Goal: Complete application form

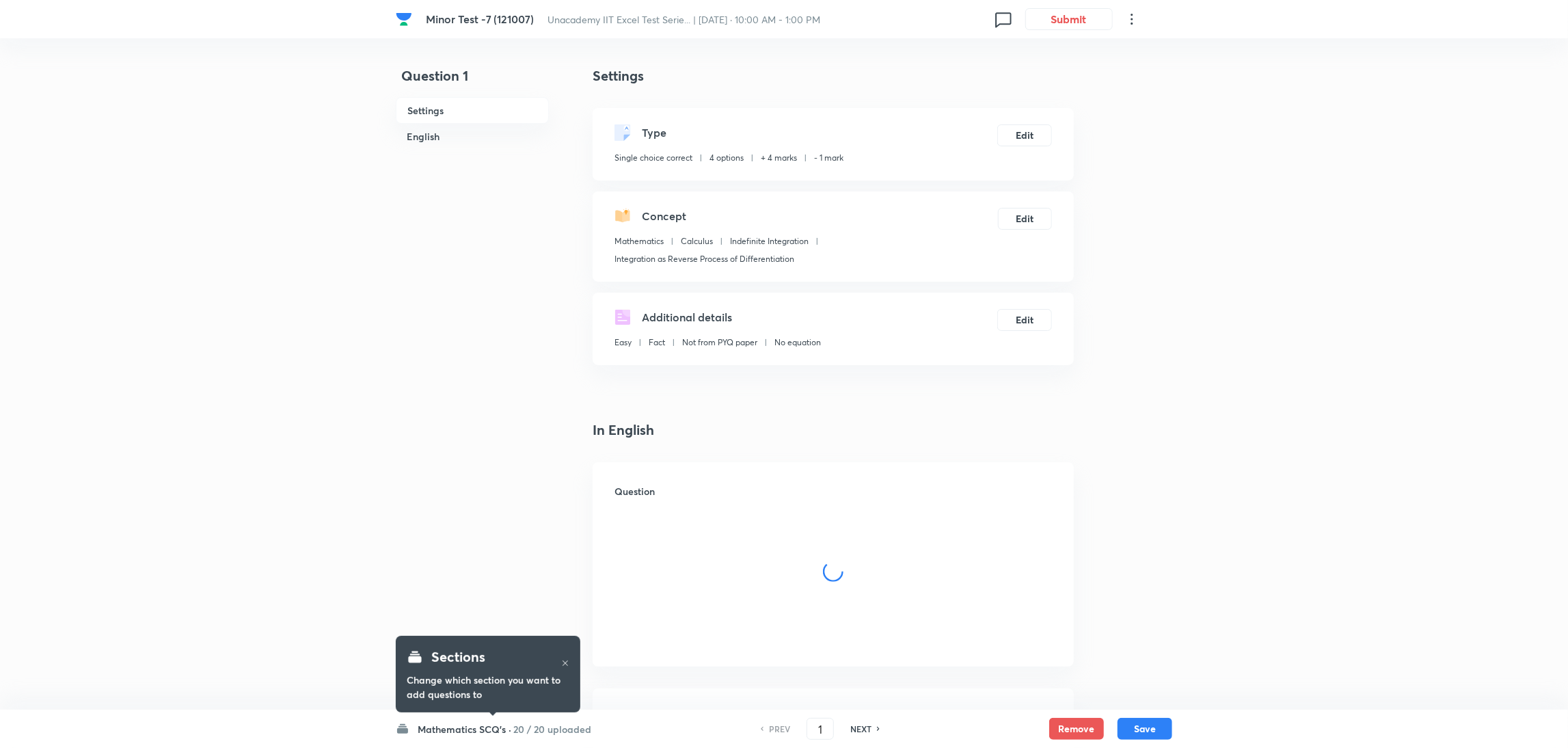
checkbox input "true"
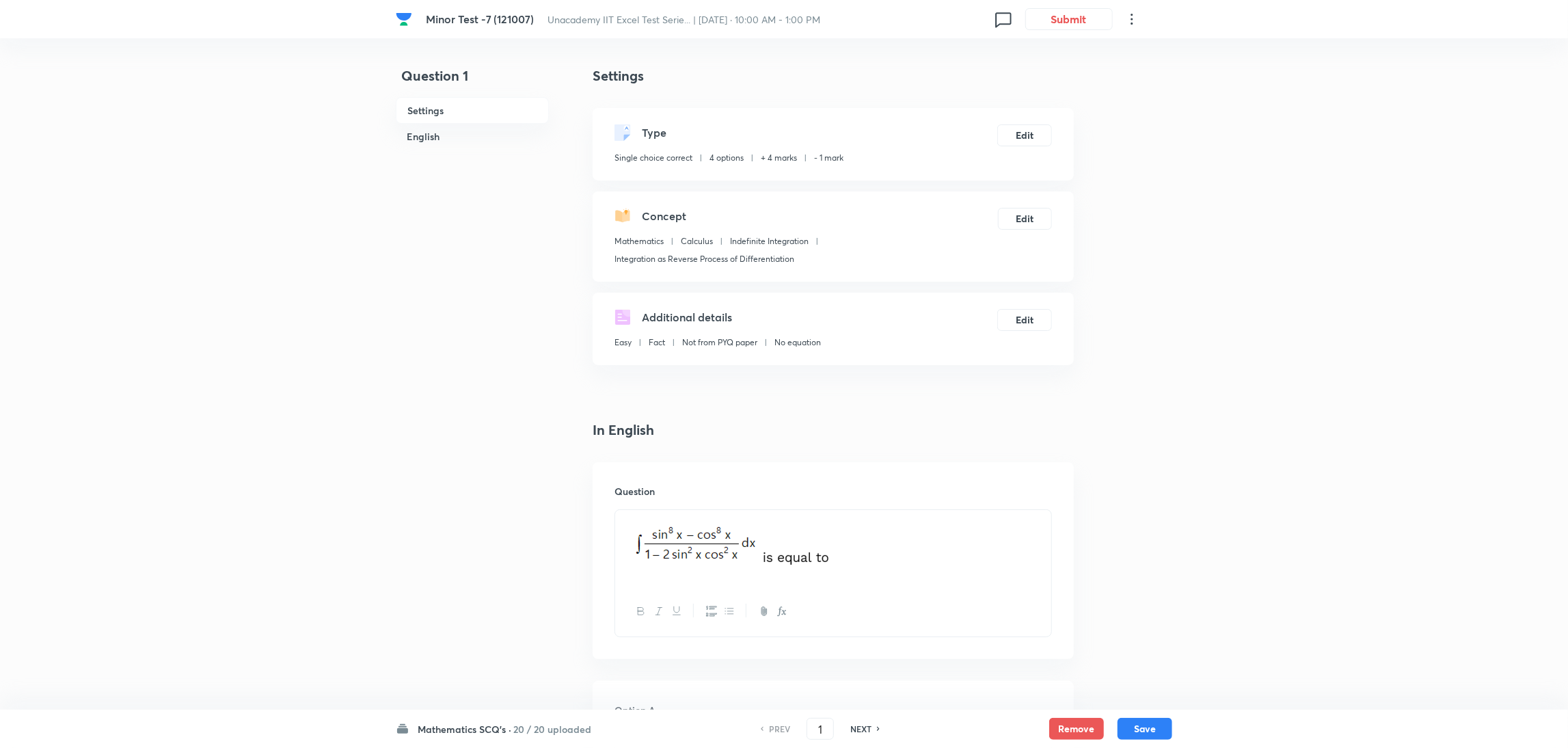
click at [861, 727] on h6 "NEXT" at bounding box center [861, 729] width 21 height 12
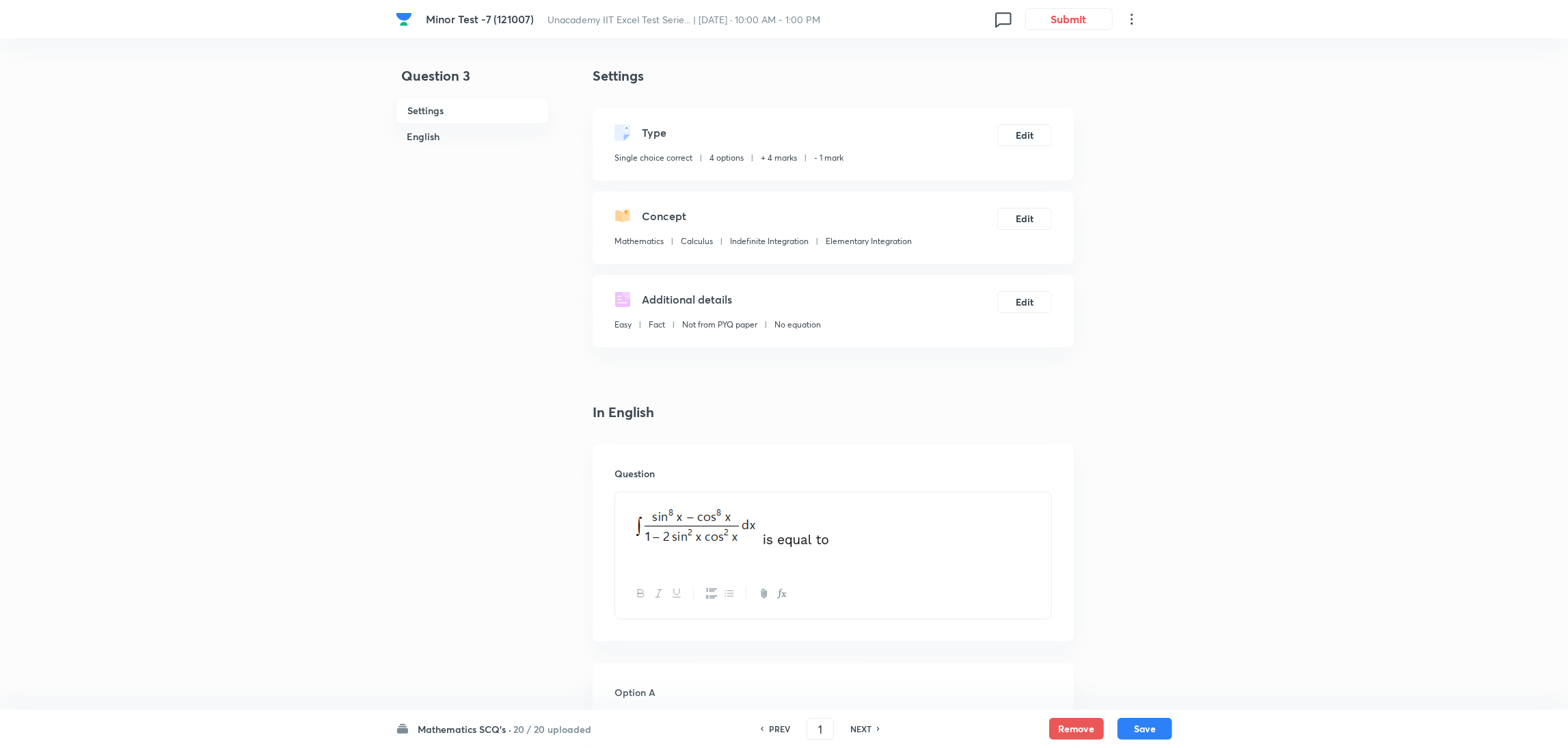
click at [861, 727] on h6 "NEXT" at bounding box center [861, 729] width 21 height 12
type input "3"
checkbox input "false"
type input "4"
click at [861, 727] on h6 "NEXT" at bounding box center [861, 729] width 21 height 12
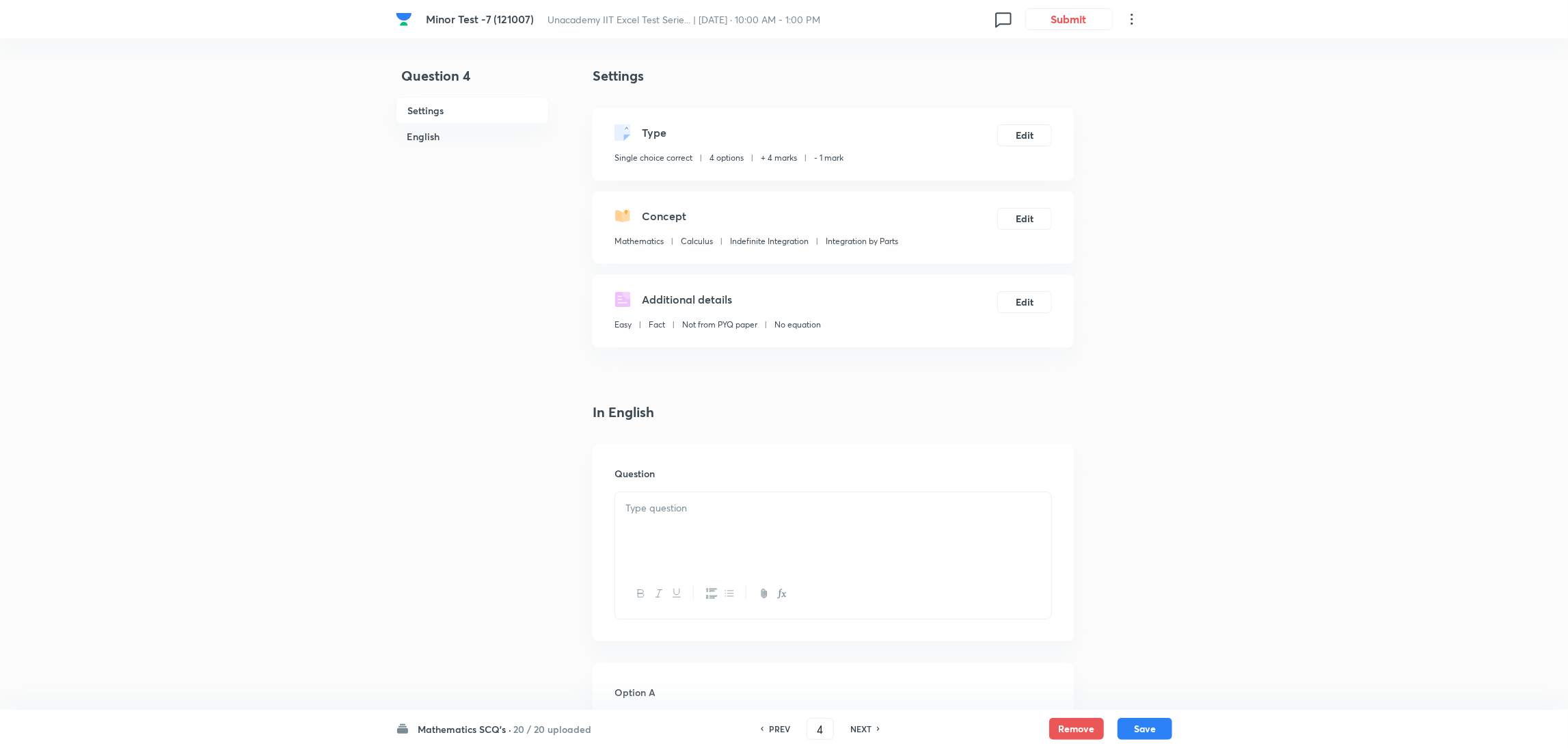
checkbox input "true"
type input "5"
checkbox input "true"
click at [861, 727] on h6 "NEXT" at bounding box center [861, 729] width 21 height 12
type input "6"
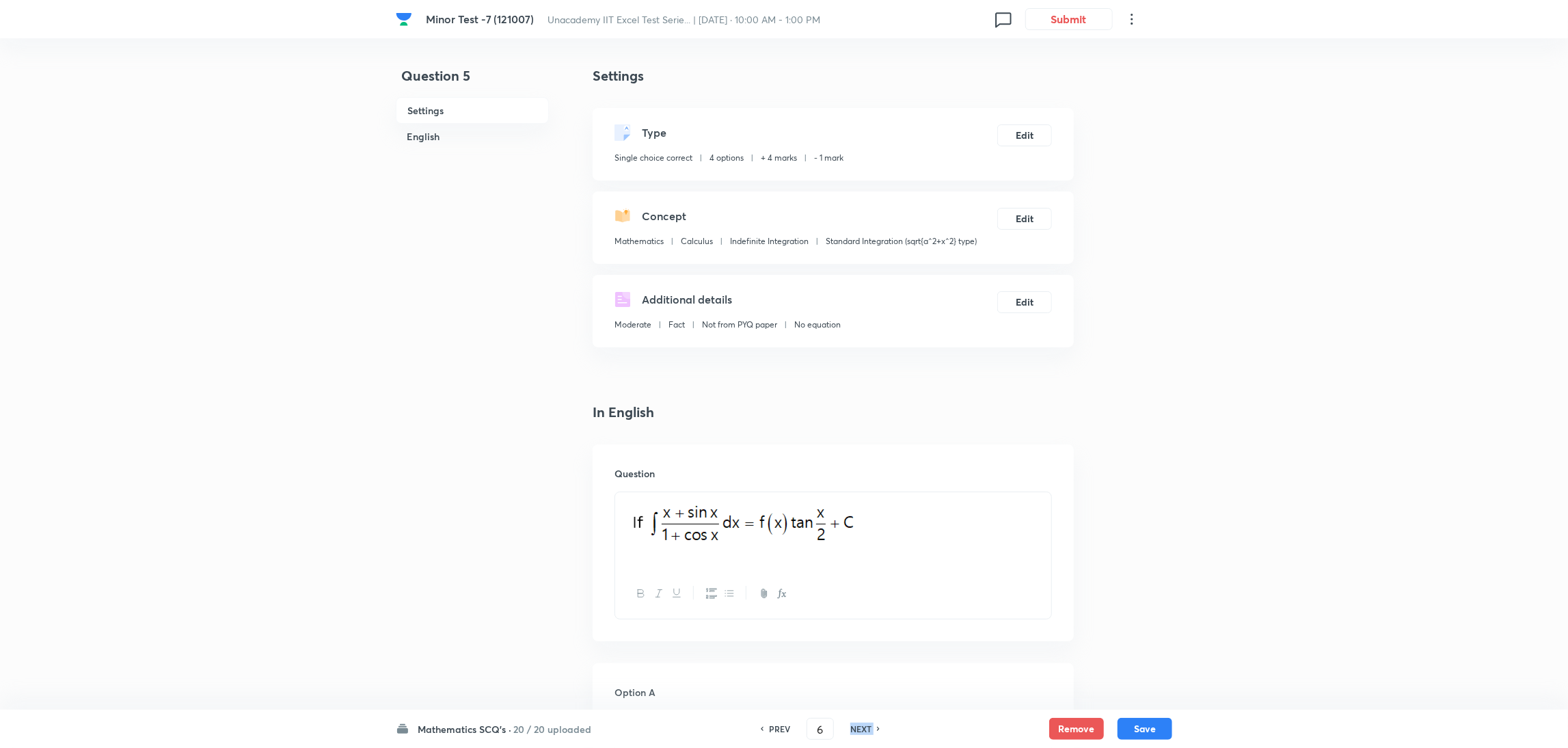
checkbox input "false"
checkbox input "true"
click at [861, 727] on h6 "NEXT" at bounding box center [861, 729] width 21 height 12
type input "7"
checkbox input "false"
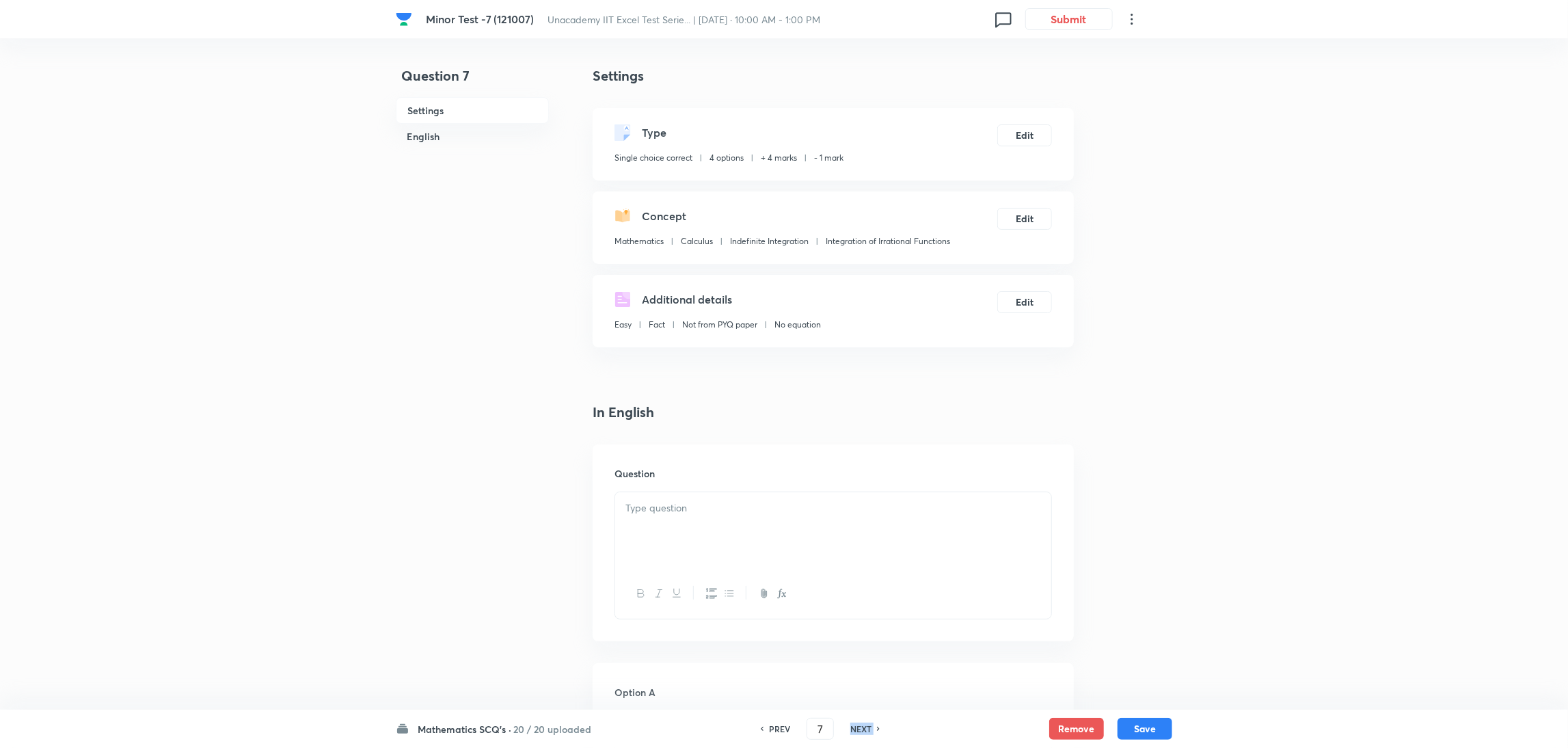
checkbox input "true"
click at [861, 727] on h6 "NEXT" at bounding box center [861, 729] width 21 height 12
type input "8"
checkbox input "false"
checkbox input "true"
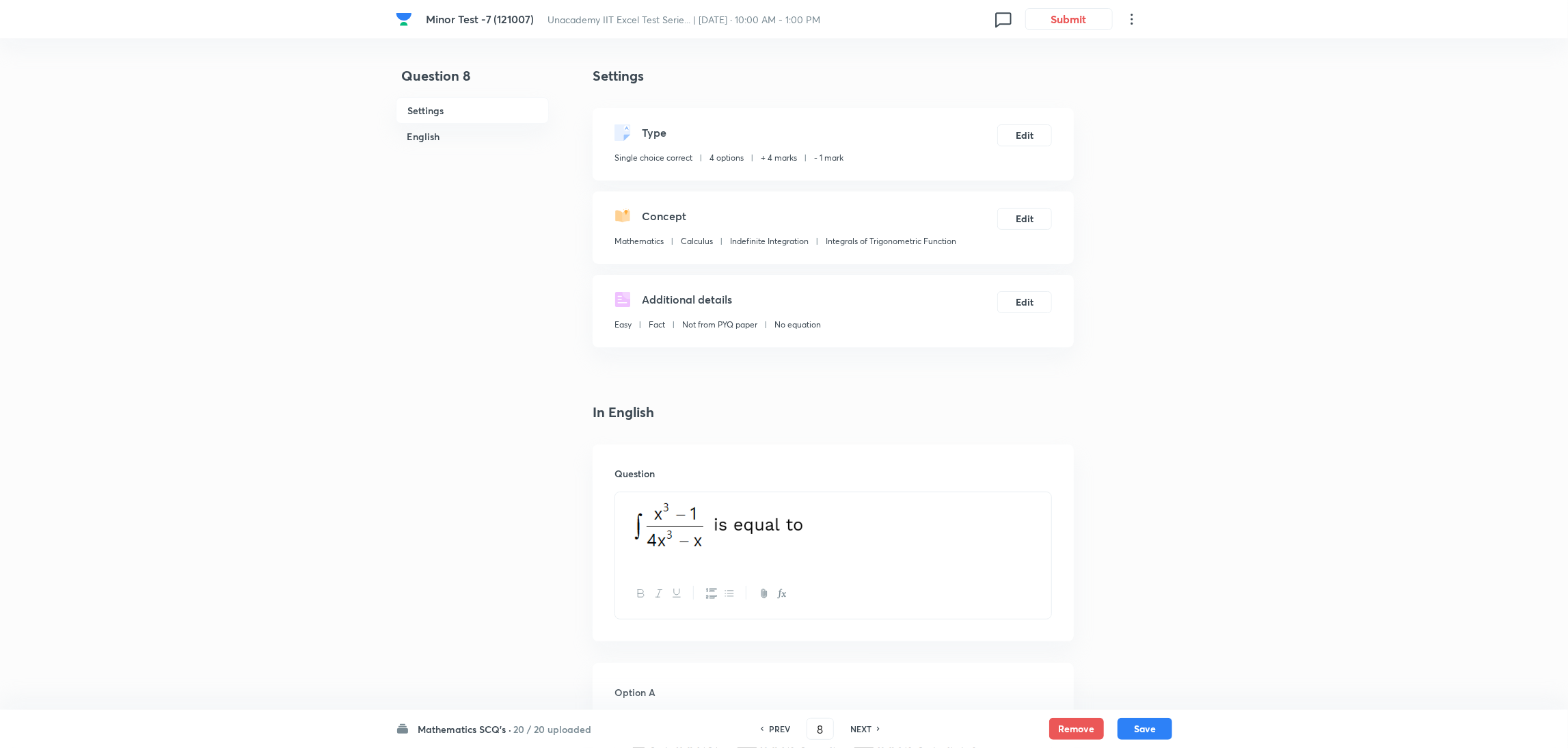
click at [861, 727] on h6 "NEXT" at bounding box center [861, 729] width 21 height 12
type input "9"
checkbox input "false"
checkbox input "true"
click at [861, 727] on h6 "NEXT" at bounding box center [861, 729] width 21 height 12
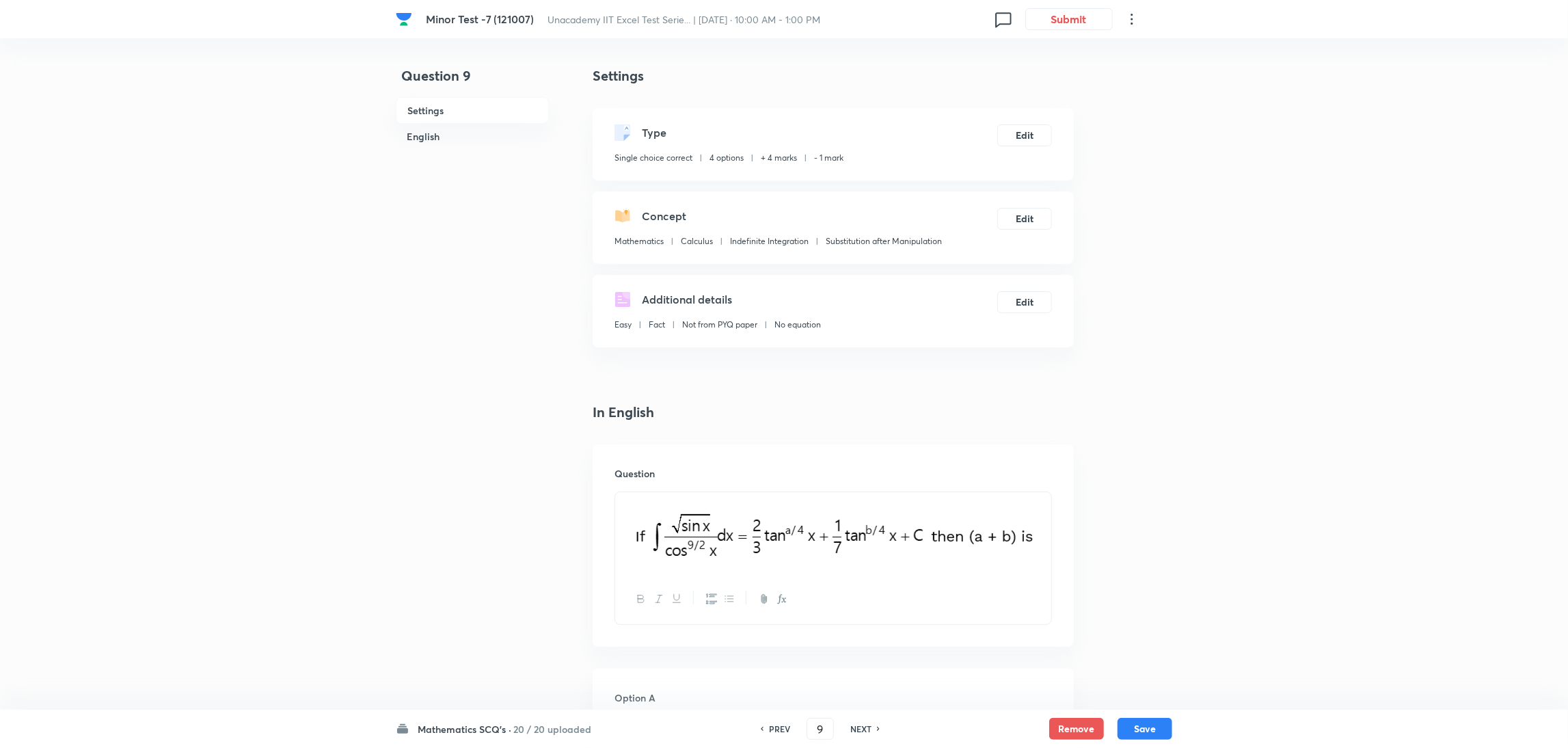
type input "10"
checkbox input "true"
click at [861, 727] on h6 "NEXT" at bounding box center [861, 729] width 21 height 12
type input "11"
checkbox input "true"
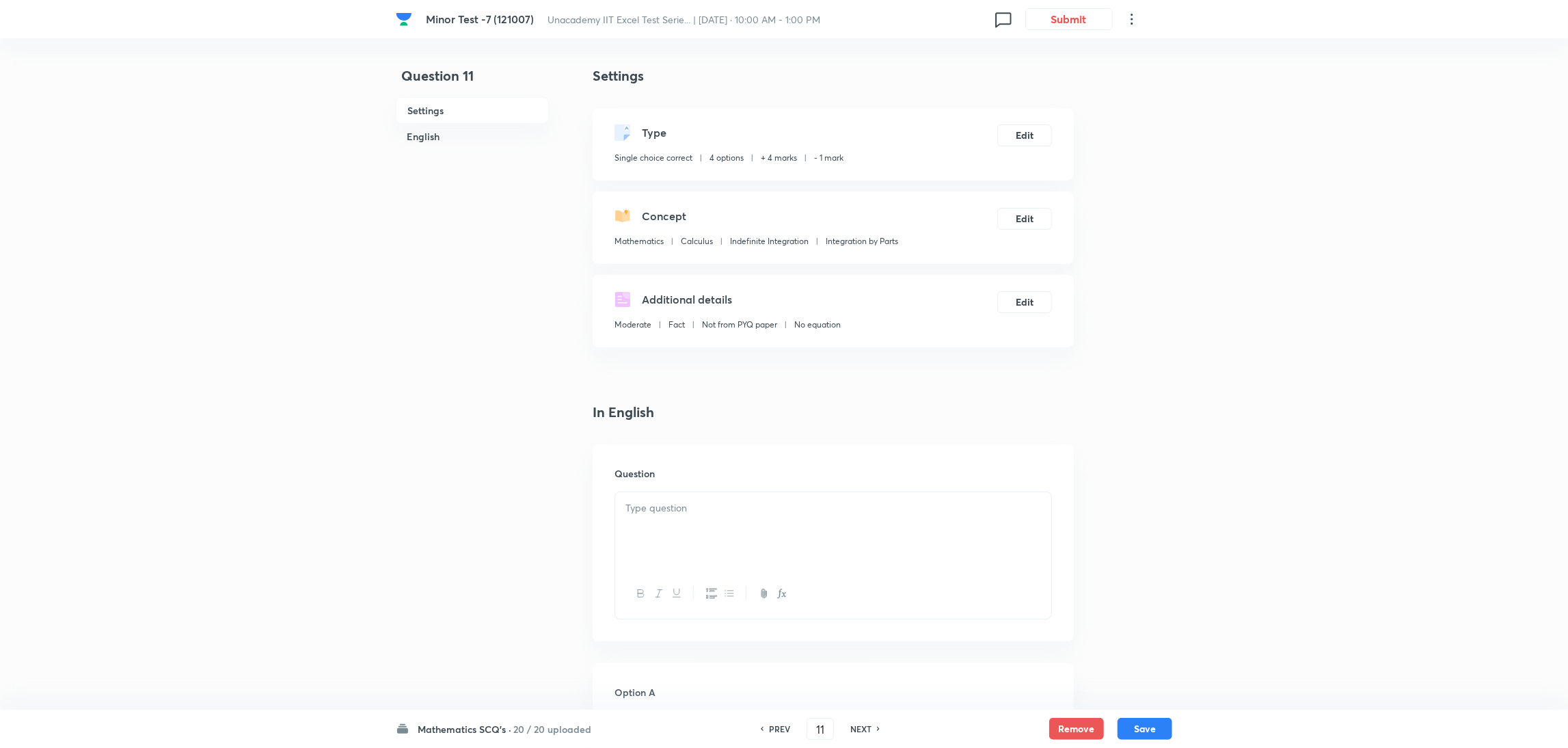
click at [861, 727] on h6 "NEXT" at bounding box center [861, 729] width 21 height 12
type input "12"
checkbox input "false"
checkbox input "true"
click at [861, 727] on h6 "NEXT" at bounding box center [861, 729] width 21 height 12
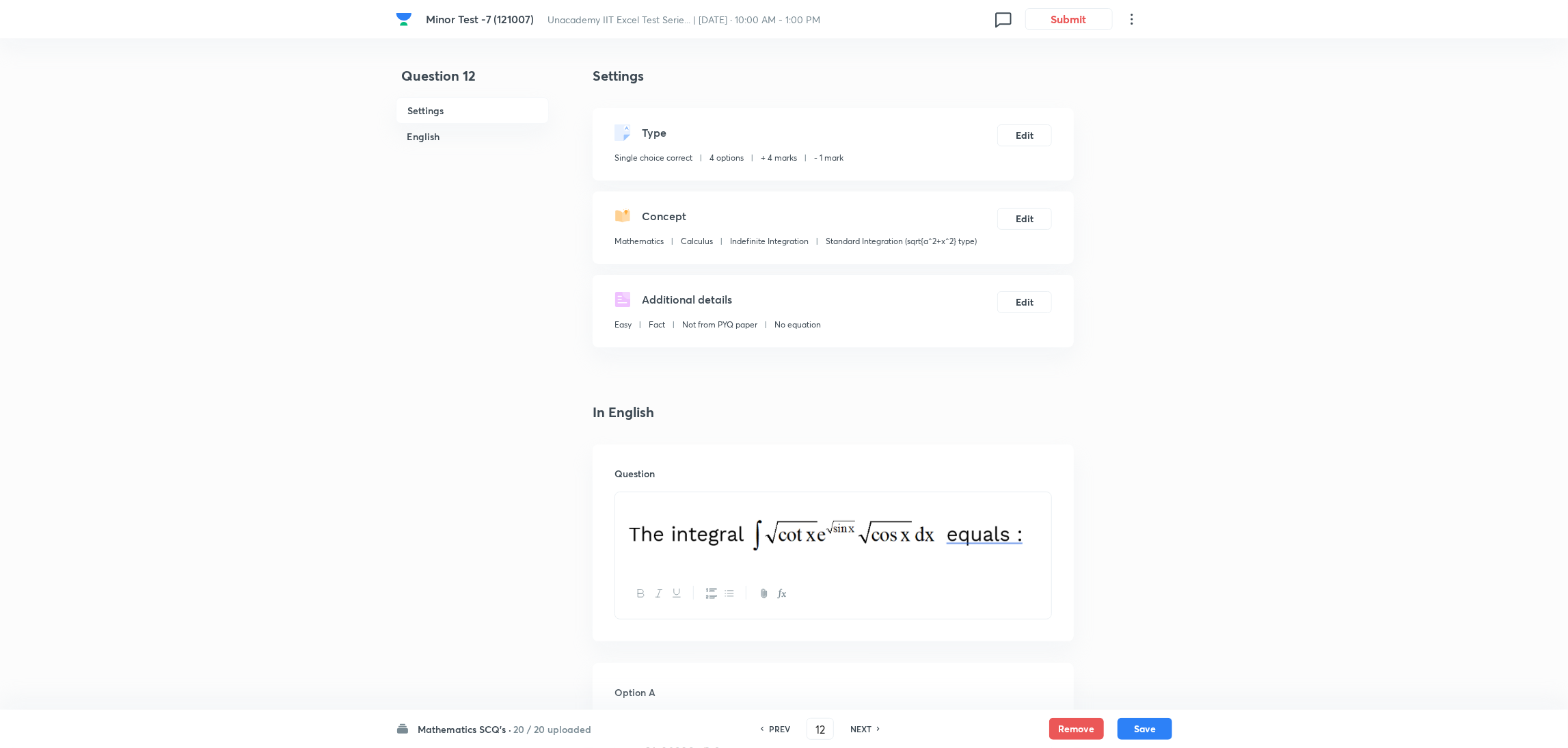
type input "13"
checkbox input "false"
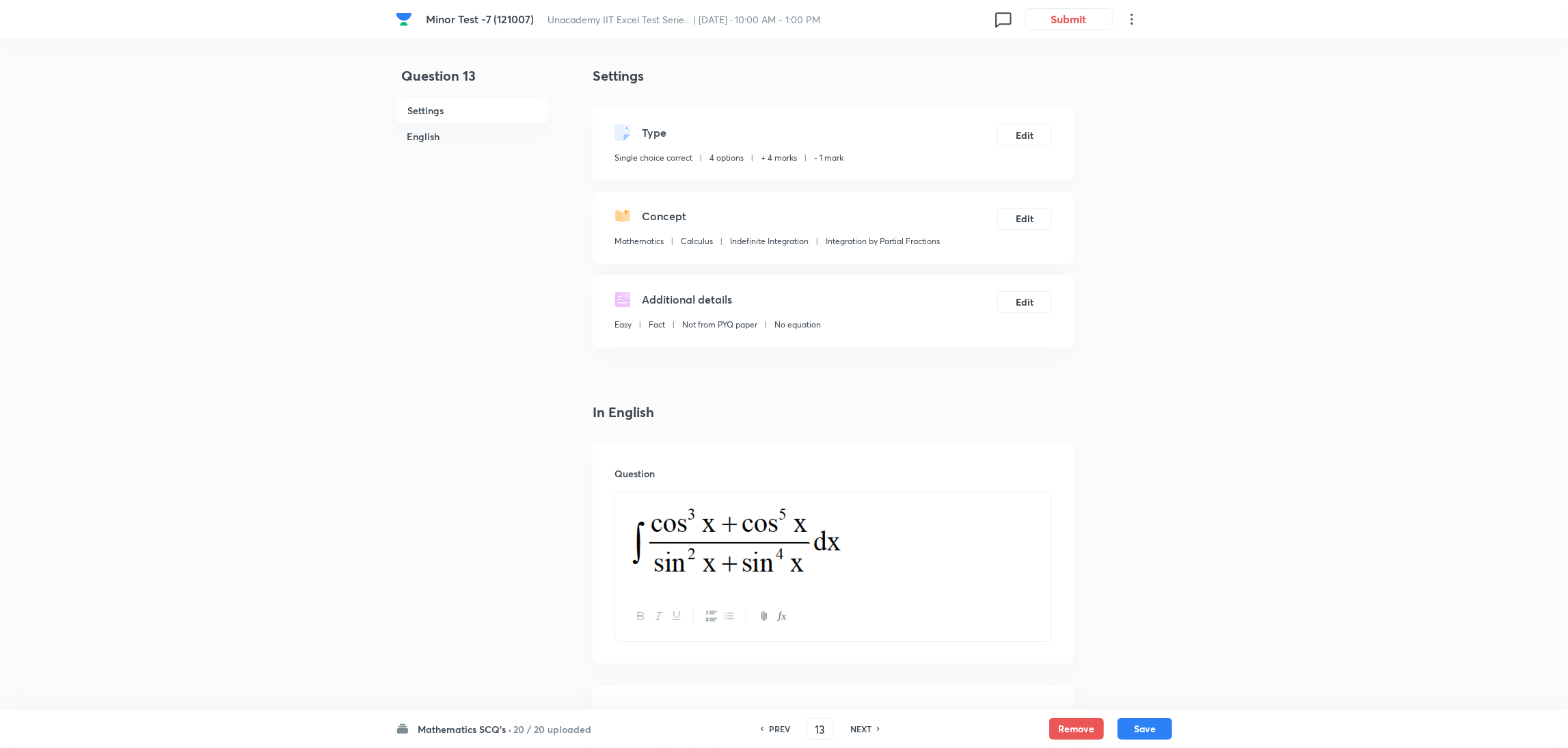
checkbox input "true"
click at [861, 727] on h6 "NEXT" at bounding box center [861, 729] width 21 height 12
type input "14"
checkbox input "false"
checkbox input "true"
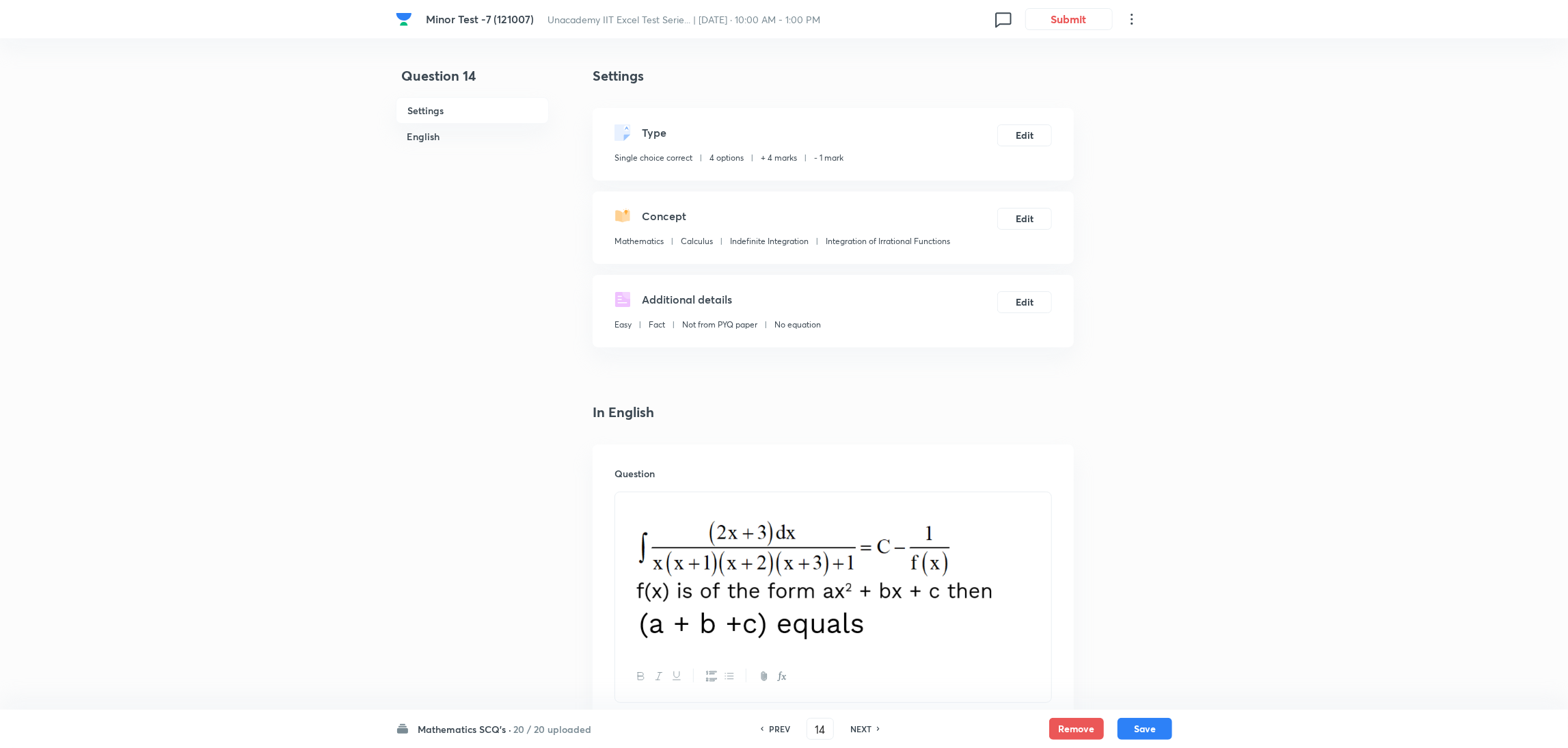
click at [861, 727] on h6 "NEXT" at bounding box center [861, 729] width 21 height 12
type input "15"
checkbox input "false"
click at [861, 727] on h6 "NEXT" at bounding box center [861, 729] width 21 height 12
checkbox input "true"
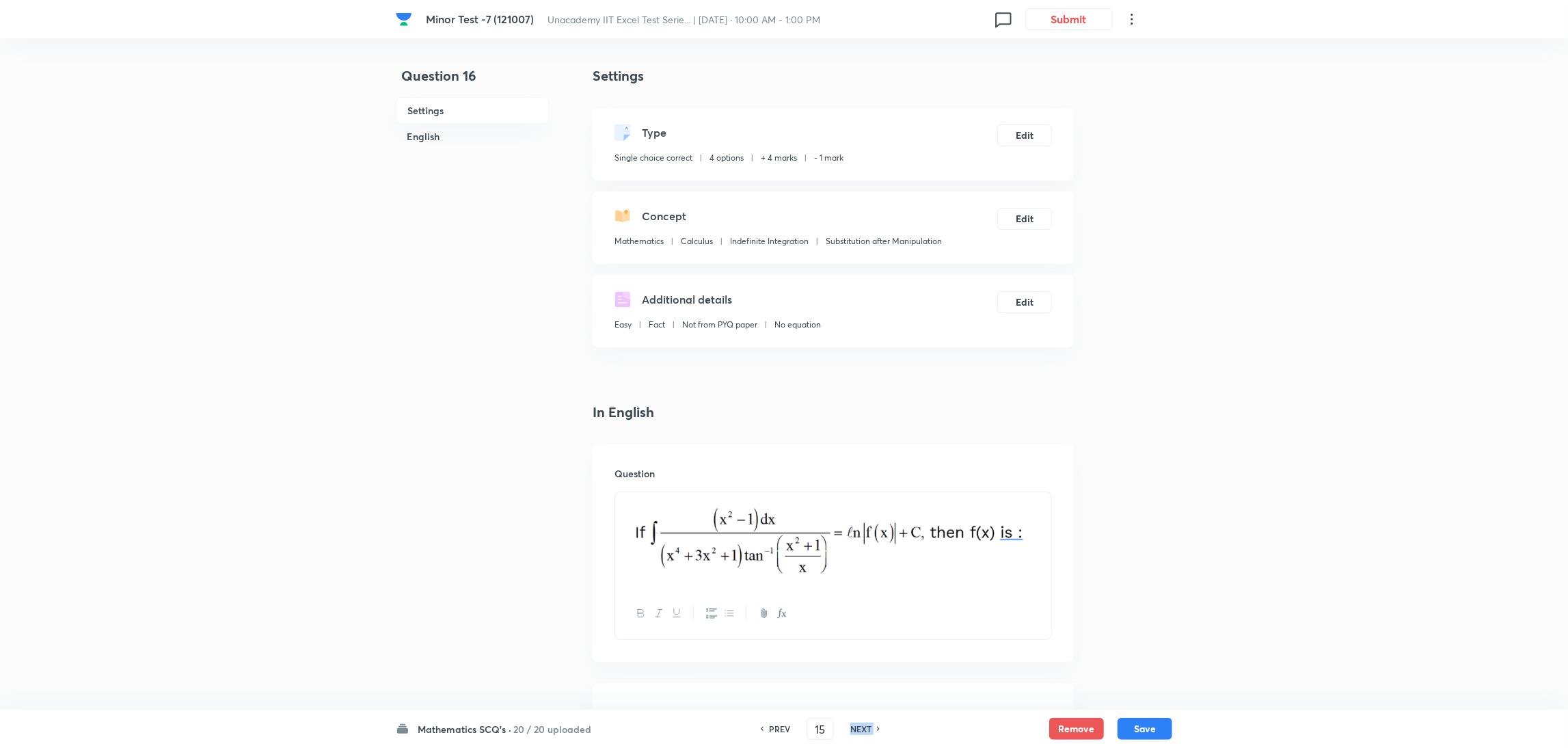
type input "16"
checkbox input "false"
click at [861, 727] on h6 "NEXT" at bounding box center [861, 729] width 21 height 12
checkbox input "true"
type input "17"
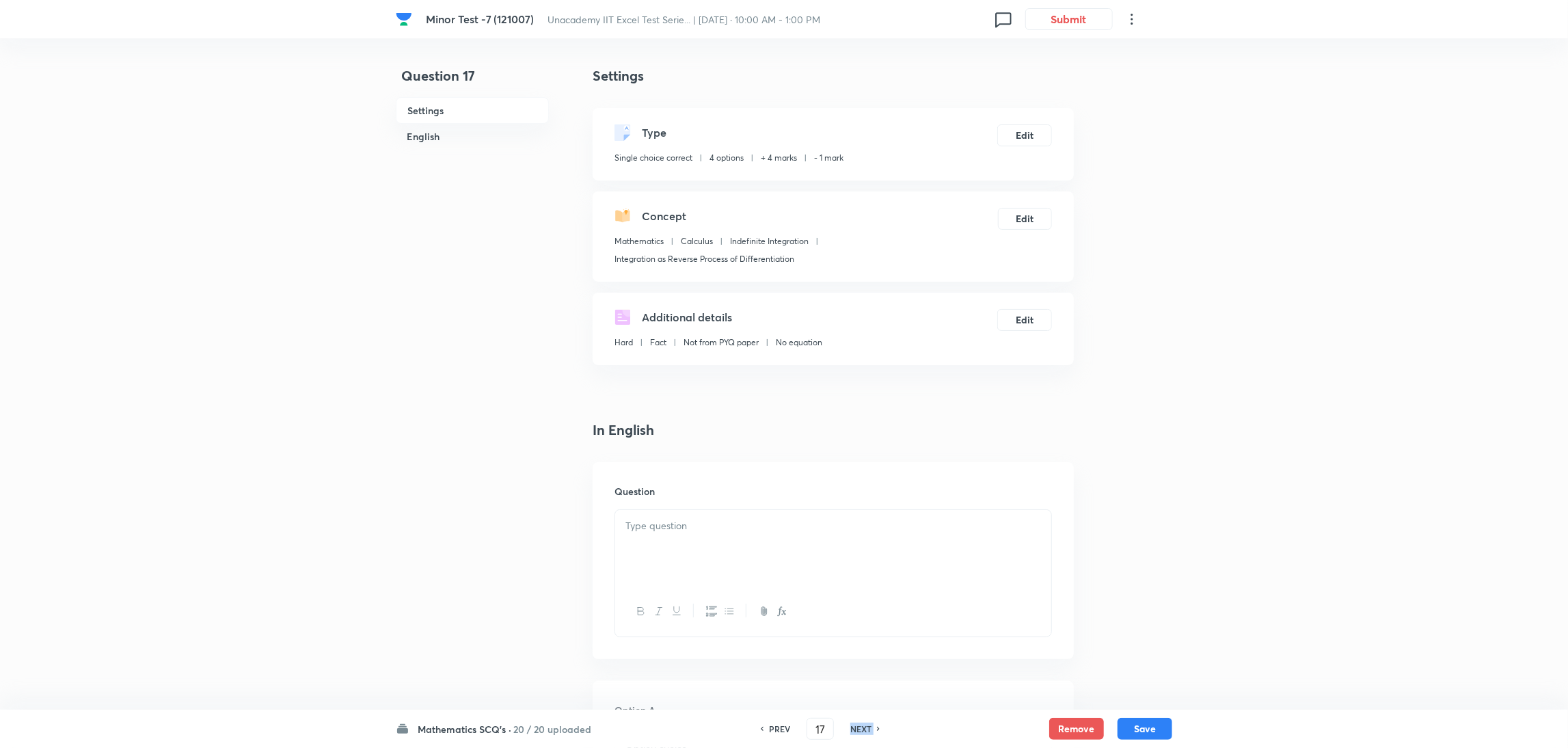
checkbox input "false"
checkbox input "true"
click at [861, 727] on h6 "NEXT" at bounding box center [861, 729] width 21 height 12
type input "18"
checkbox input "false"
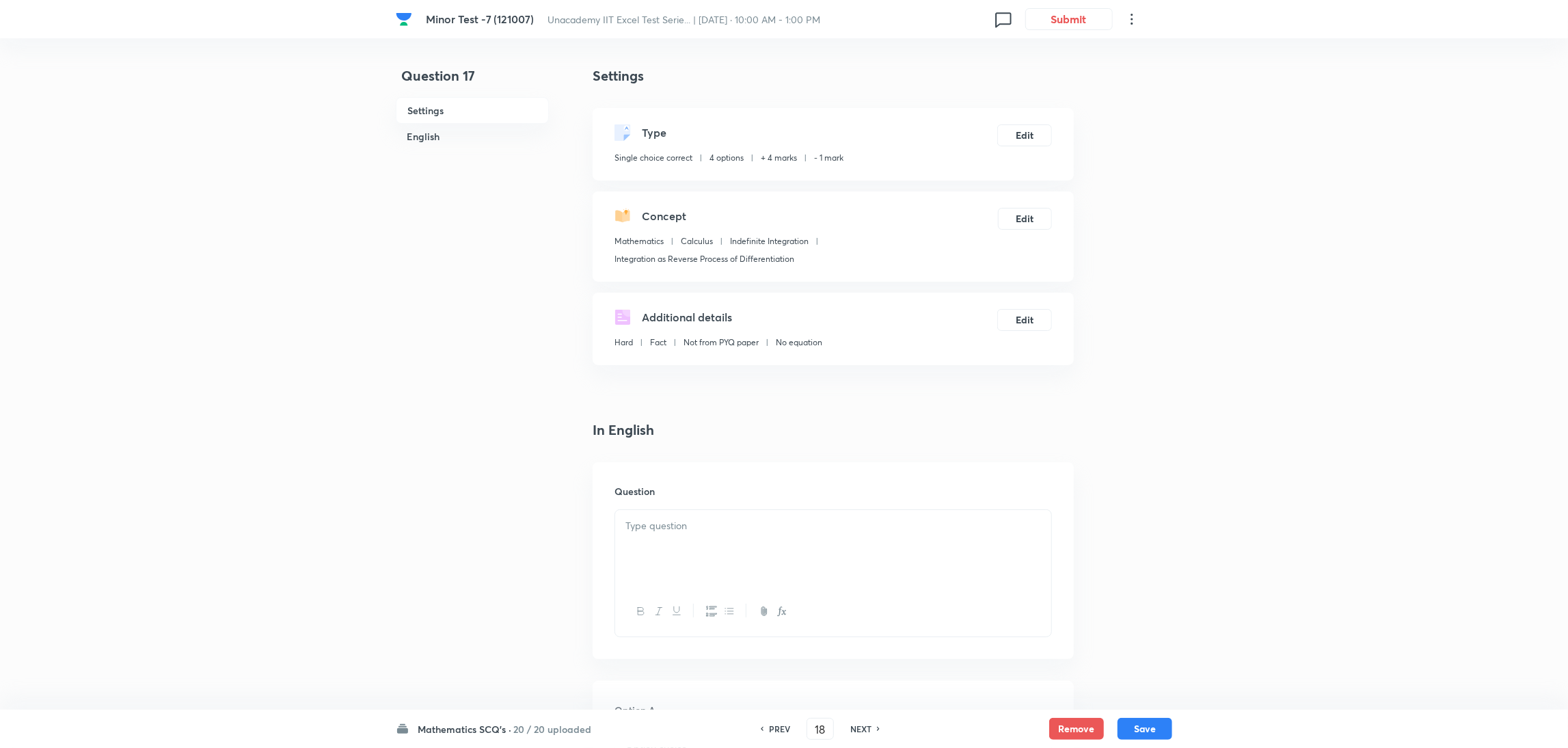
checkbox input "true"
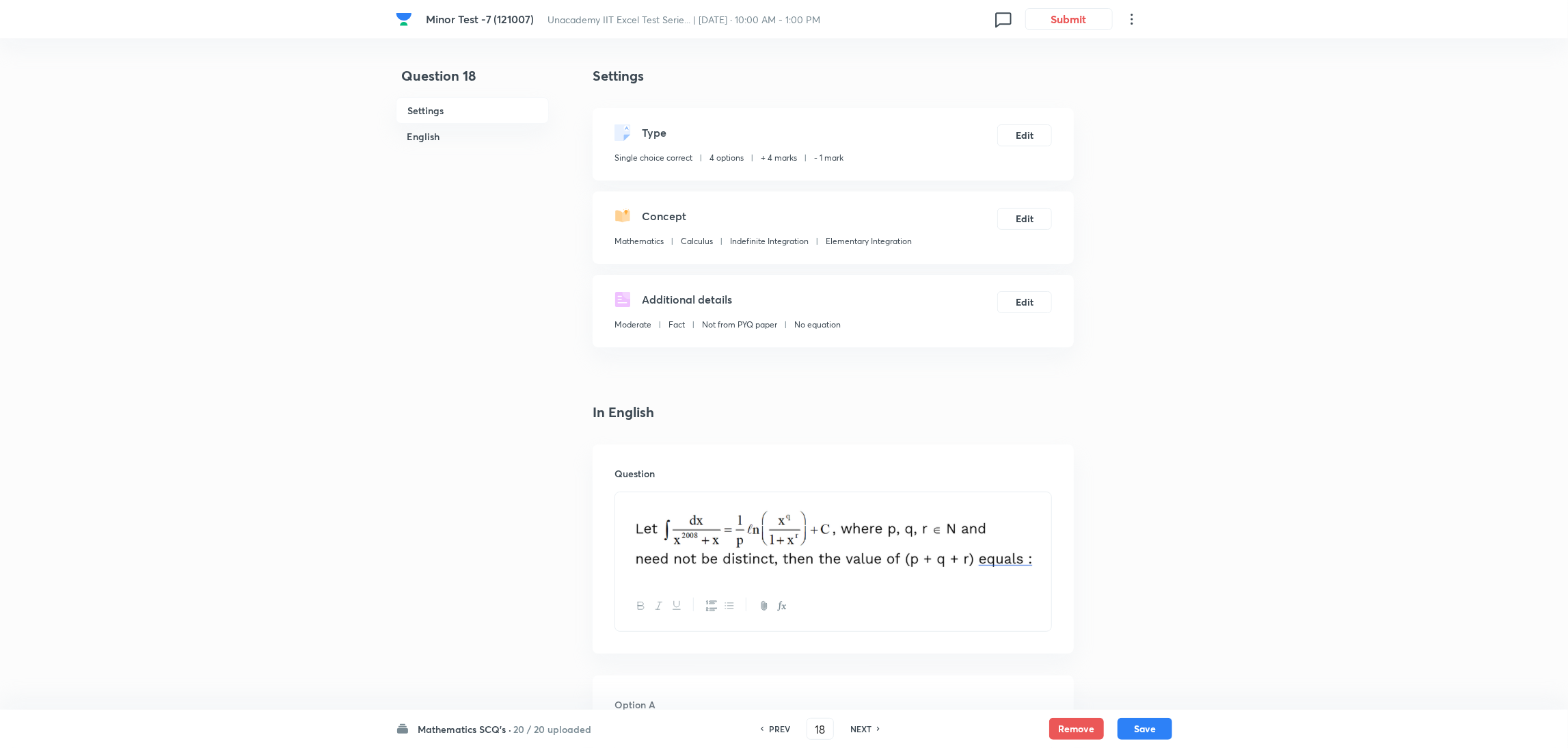
click at [861, 727] on h6 "NEXT" at bounding box center [861, 729] width 21 height 12
type input "19"
checkbox input "false"
checkbox input "true"
click at [861, 727] on h6 "NEXT" at bounding box center [861, 729] width 21 height 12
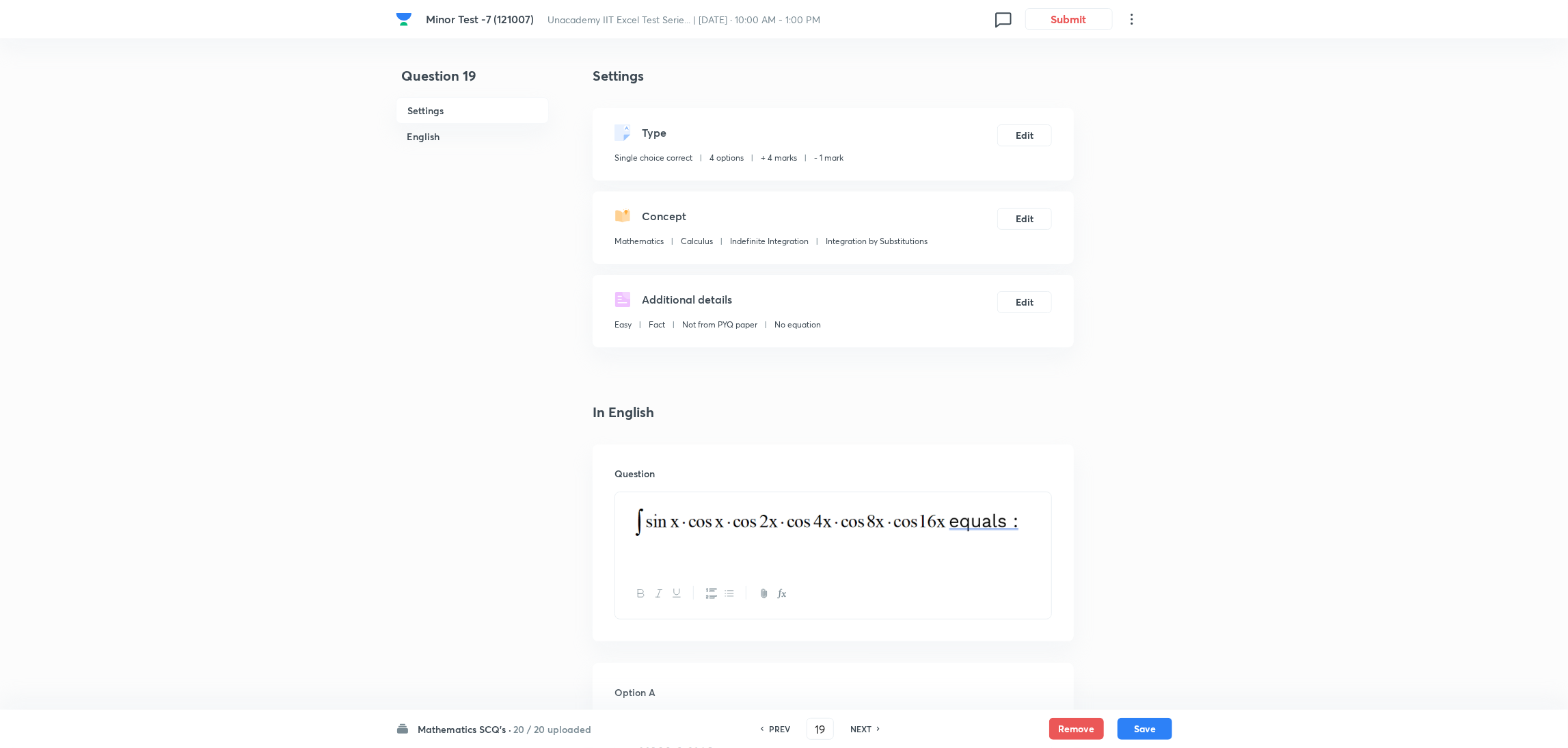
type input "20"
checkbox input "false"
checkbox input "true"
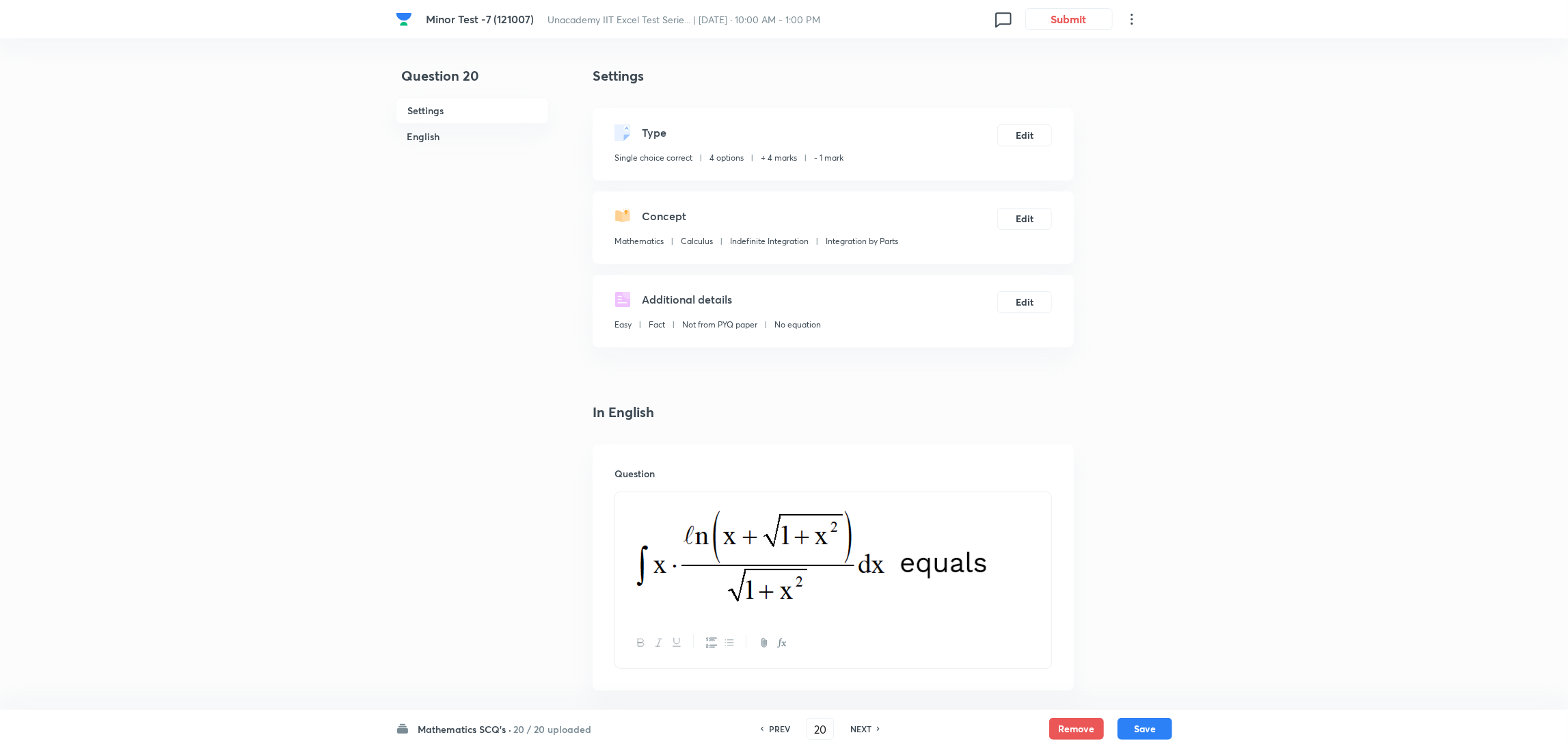
click at [861, 727] on h6 "NEXT" at bounding box center [861, 729] width 21 height 12
type input "21"
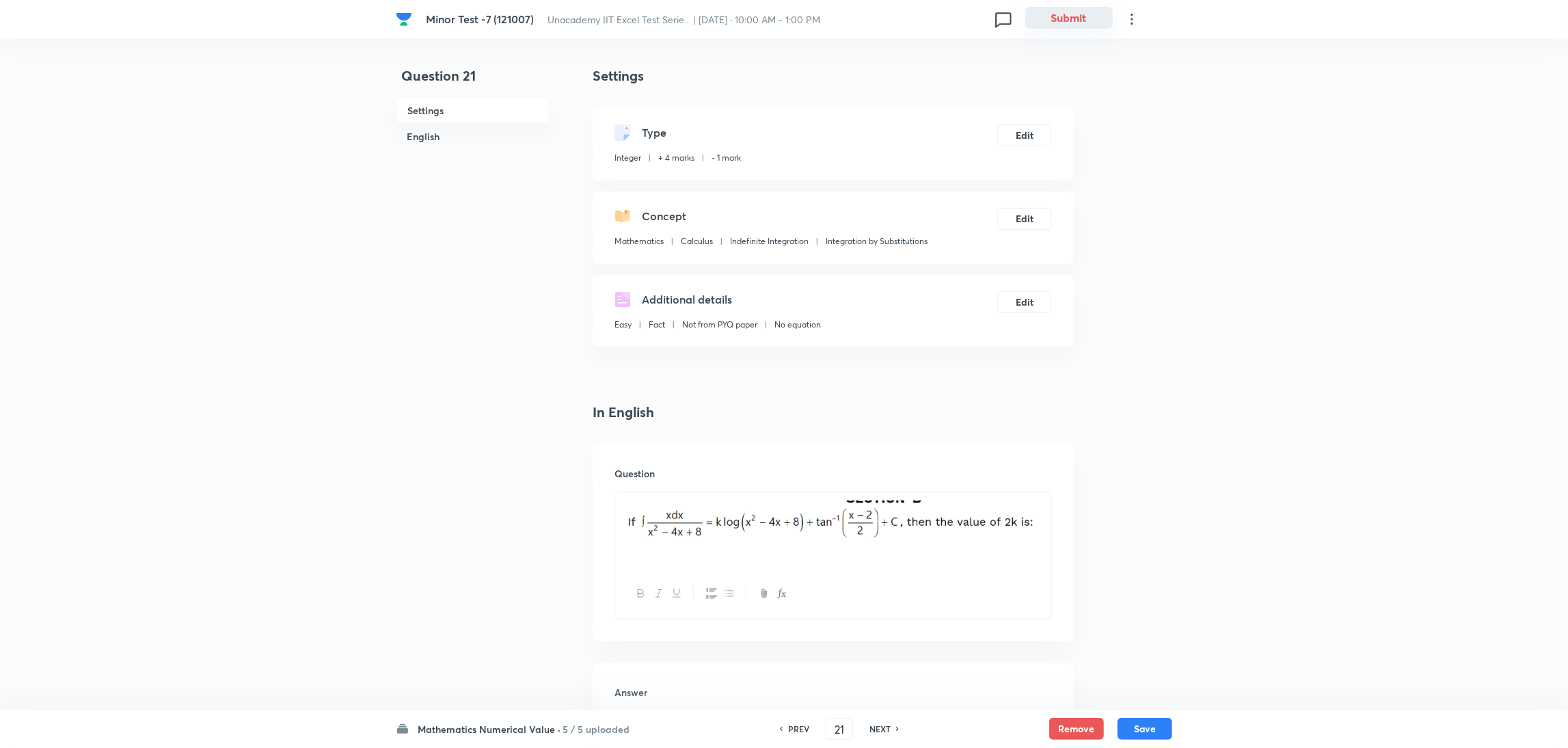
click at [1073, 10] on button "Submit" at bounding box center [1069, 17] width 87 height 22
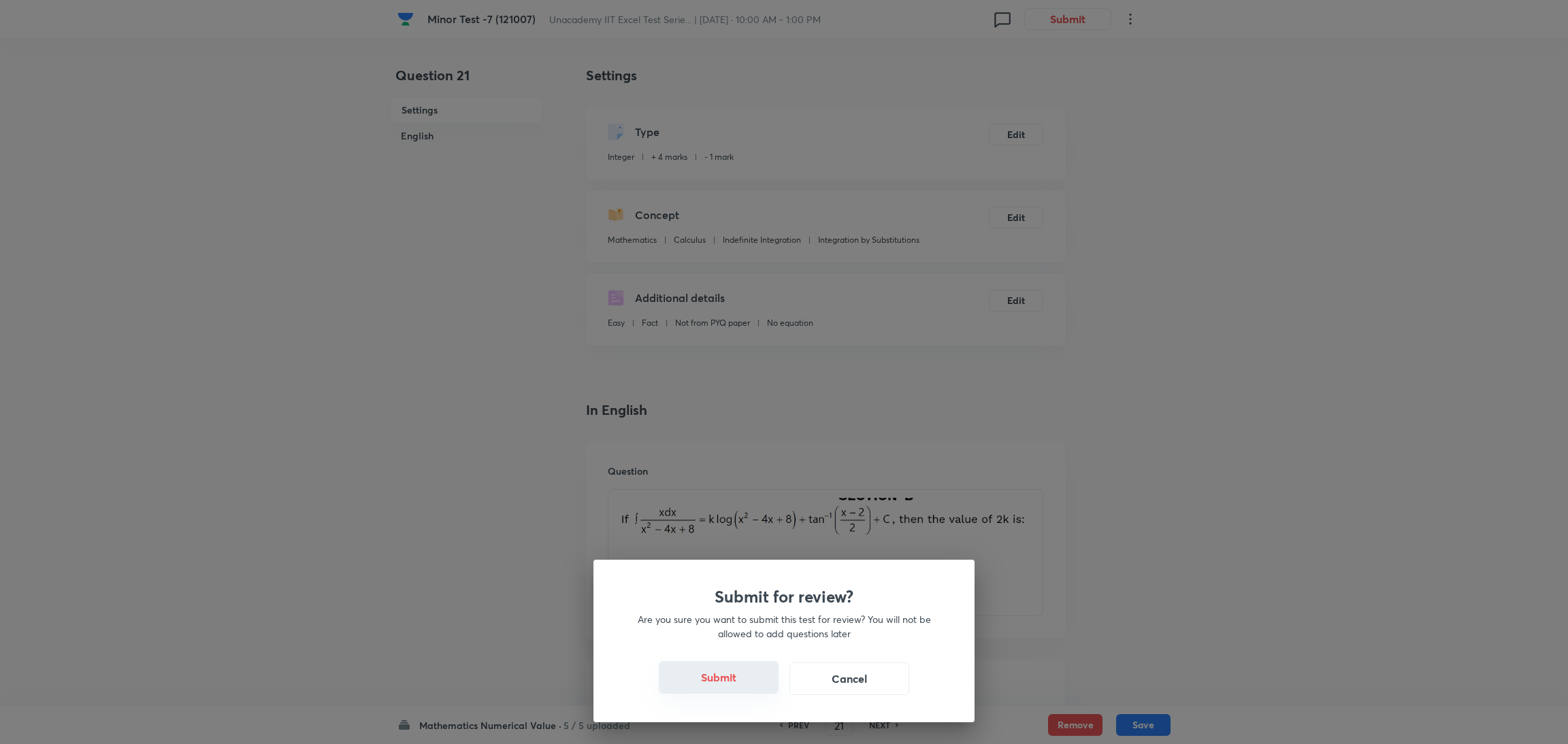
click at [709, 687] on button "Submit" at bounding box center [719, 677] width 120 height 33
